Goal: Register for event/course

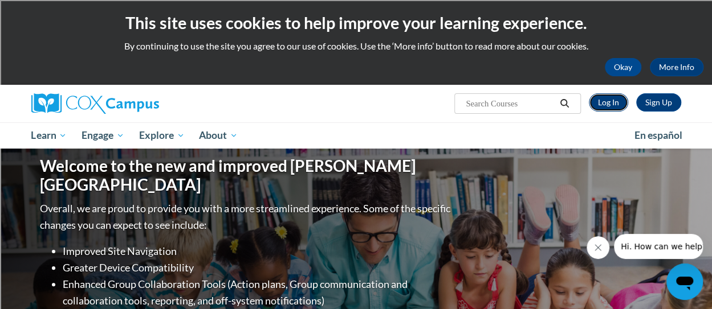
click at [606, 102] on link "Log In" at bounding box center [608, 102] width 39 height 18
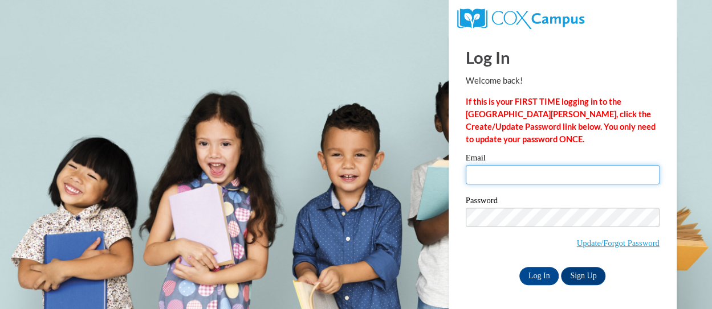
click at [525, 171] on input "Email" at bounding box center [562, 174] width 194 height 19
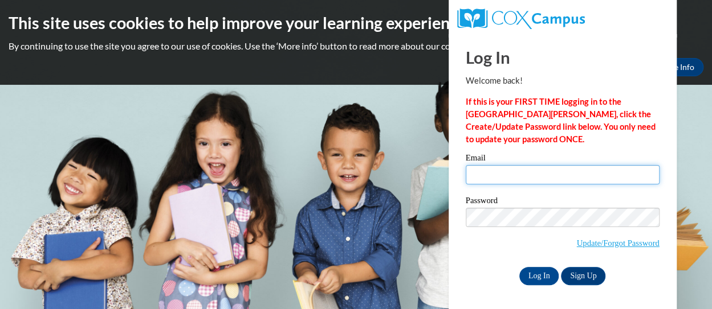
type input "helskri@sdmfschools.org"
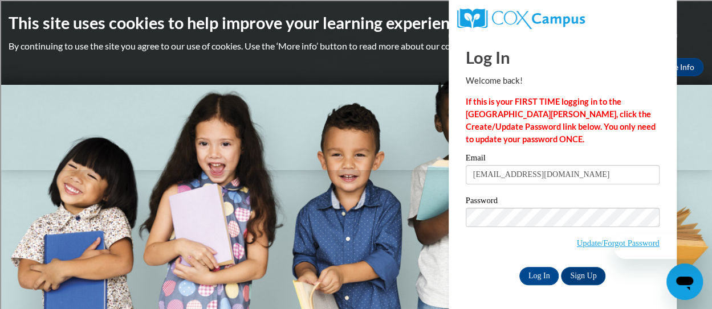
click at [542, 201] on label "Password" at bounding box center [562, 202] width 194 height 11
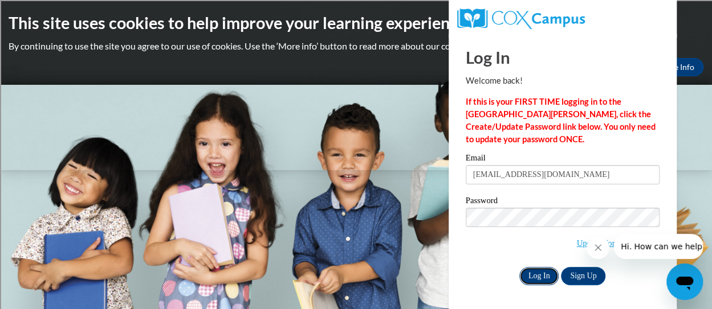
click at [538, 274] on input "Log In" at bounding box center [539, 276] width 40 height 18
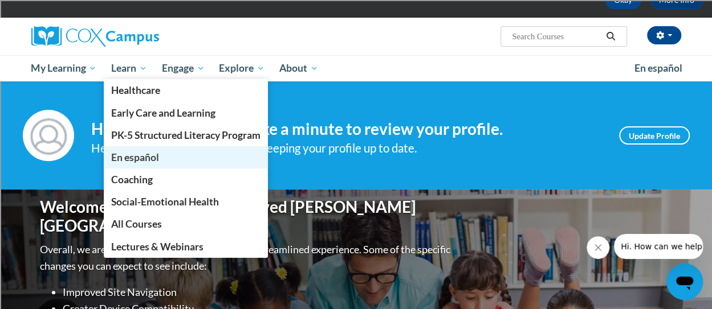
scroll to position [68, 0]
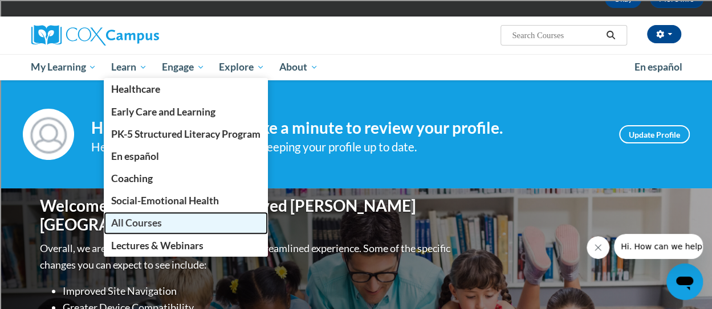
click at [131, 223] on span "All Courses" at bounding box center [136, 223] width 51 height 12
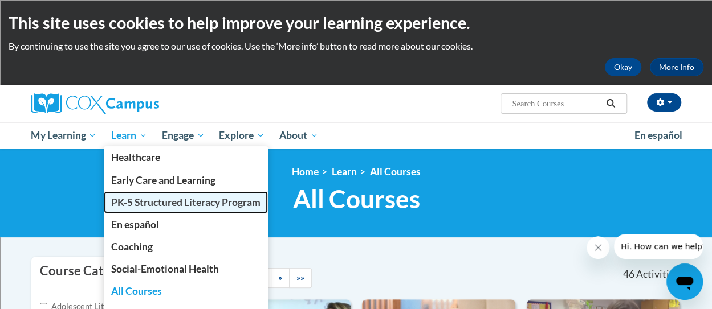
click at [149, 203] on span "PK-5 Structured Literacy Program" at bounding box center [185, 203] width 149 height 12
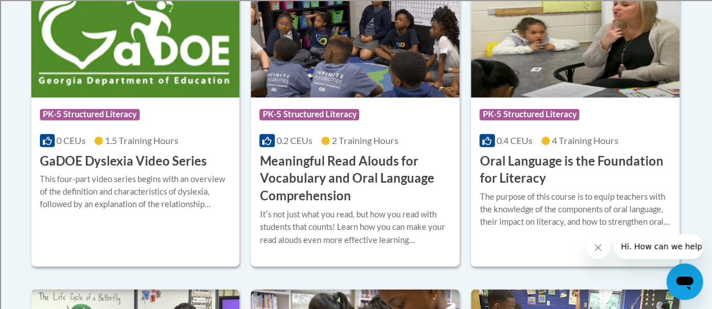
scroll to position [829, 0]
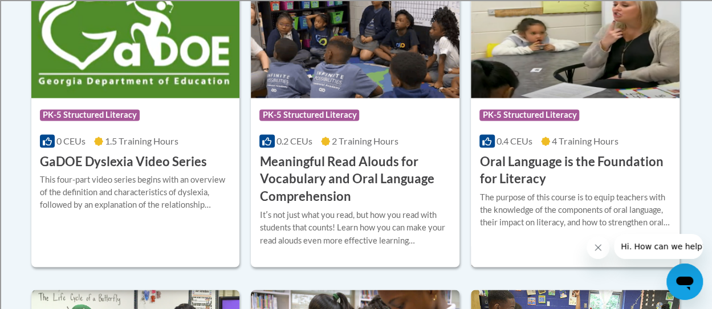
click at [543, 179] on h3 "Oral Language is the Foundation for Literacy" at bounding box center [574, 170] width 191 height 35
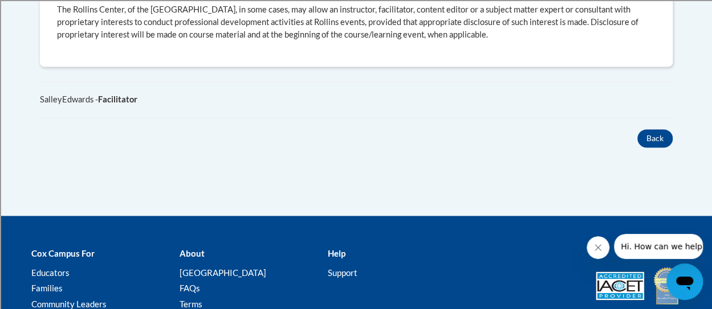
scroll to position [768, 0]
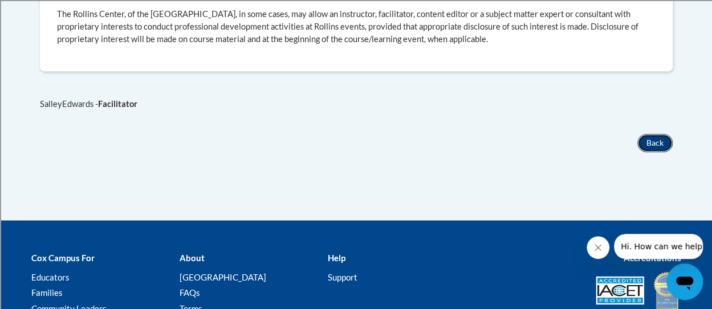
click at [640, 141] on button "Back" at bounding box center [654, 143] width 35 height 18
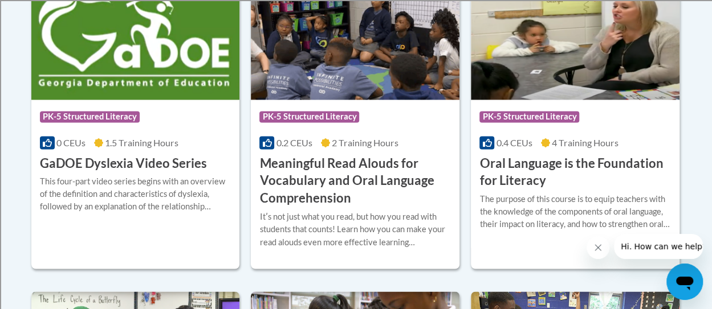
scroll to position [831, 0]
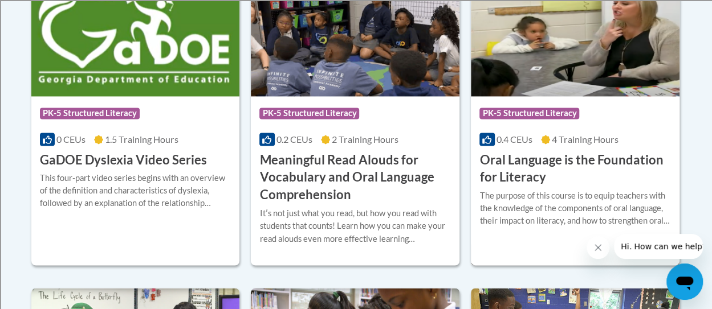
click at [506, 109] on span "PK-5 Structured Literacy" at bounding box center [529, 113] width 100 height 11
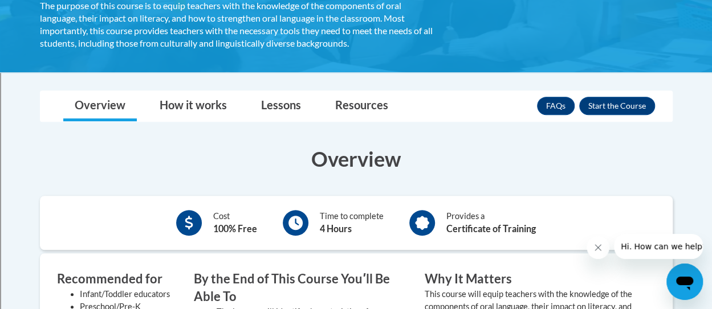
scroll to position [268, 0]
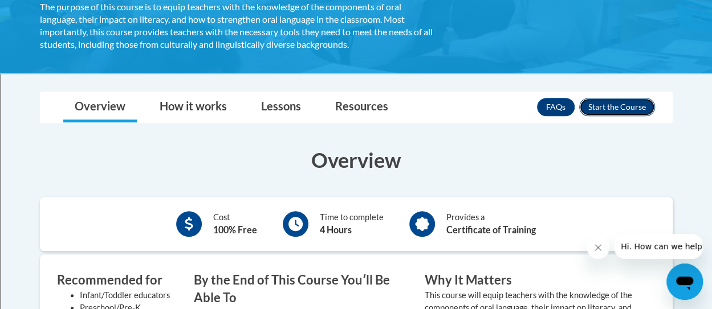
click at [630, 109] on button "Enroll" at bounding box center [617, 107] width 76 height 18
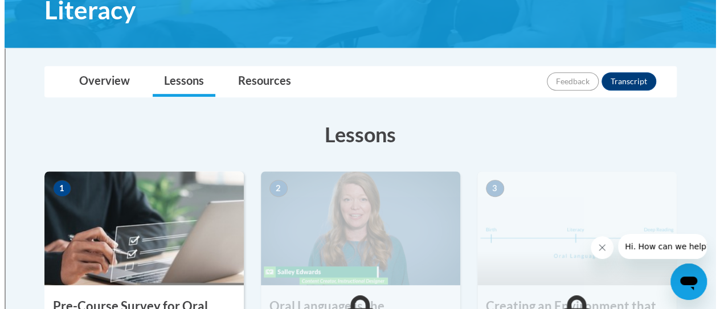
scroll to position [326, 0]
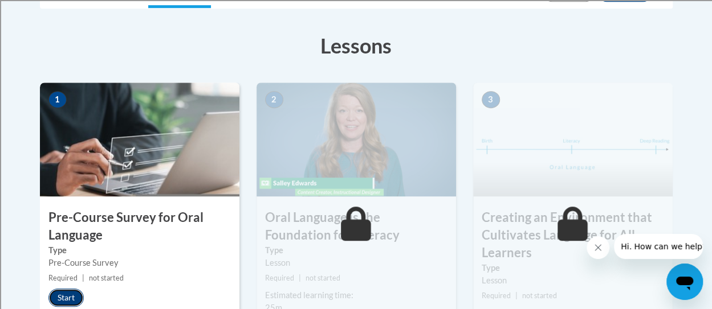
click at [75, 291] on button "Start" at bounding box center [65, 298] width 35 height 18
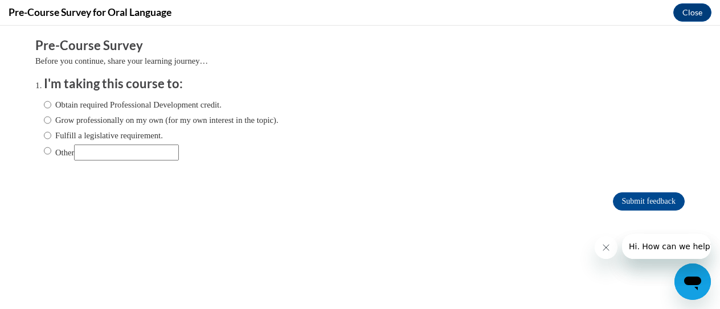
scroll to position [0, 0]
click at [44, 139] on label "Fulfill a legislative requirement." at bounding box center [103, 135] width 119 height 13
click at [44, 139] on input "Fulfill a legislative requirement." at bounding box center [47, 135] width 7 height 13
radio input "true"
click at [644, 199] on input "Submit feedback" at bounding box center [649, 202] width 72 height 18
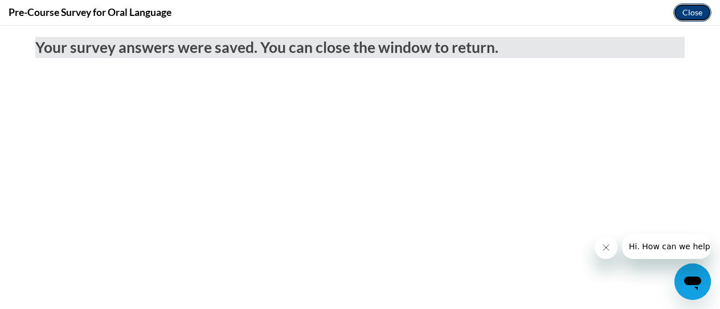
click at [696, 9] on button "Close" at bounding box center [692, 12] width 38 height 18
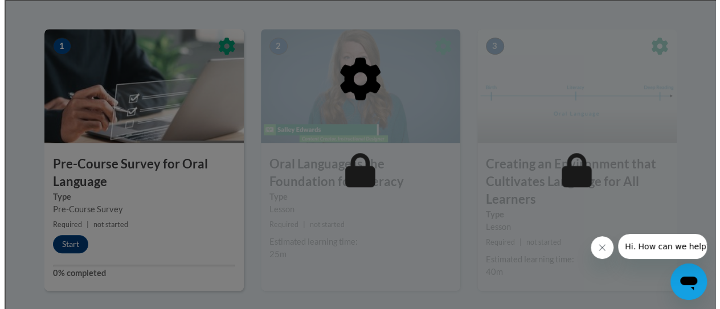
scroll to position [379, 0]
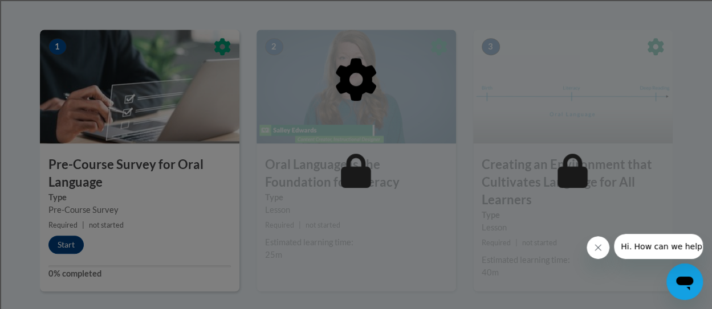
click at [66, 242] on div at bounding box center [356, 138] width 632 height 217
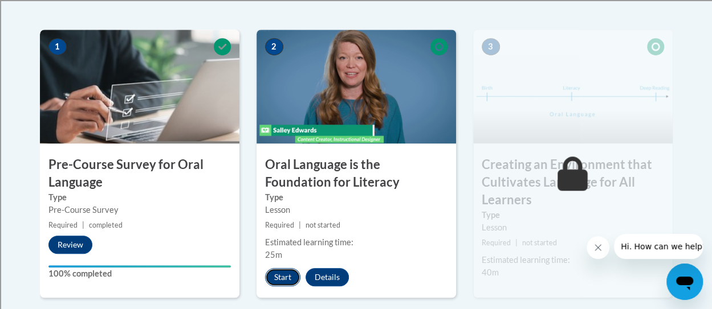
click at [291, 275] on button "Start" at bounding box center [282, 277] width 35 height 18
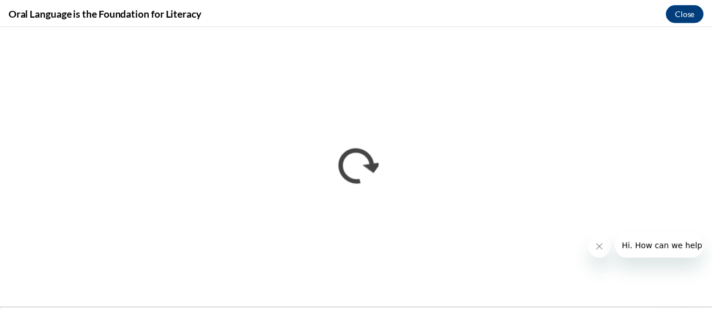
scroll to position [0, 0]
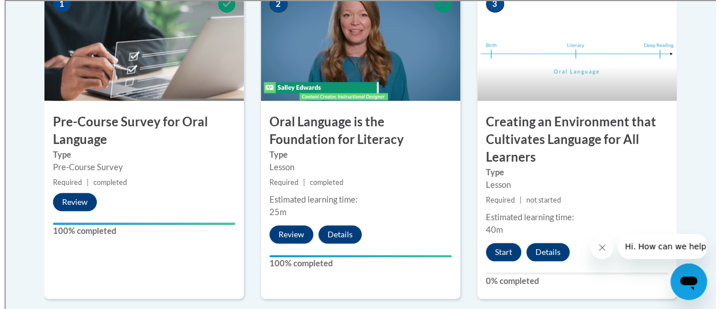
scroll to position [419, 0]
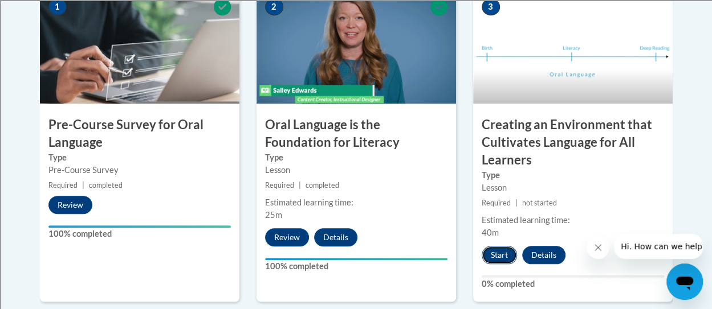
click at [505, 256] on button "Start" at bounding box center [498, 255] width 35 height 18
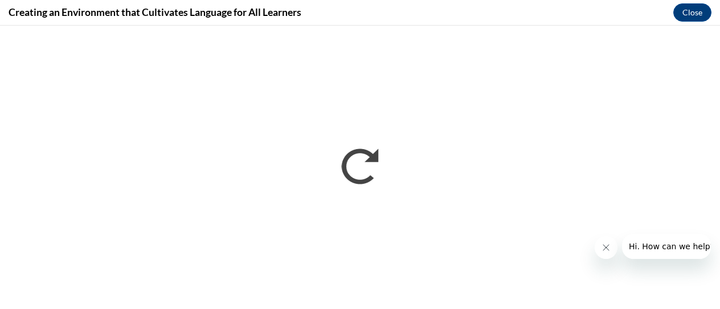
scroll to position [0, 0]
